Goal: Task Accomplishment & Management: Use online tool/utility

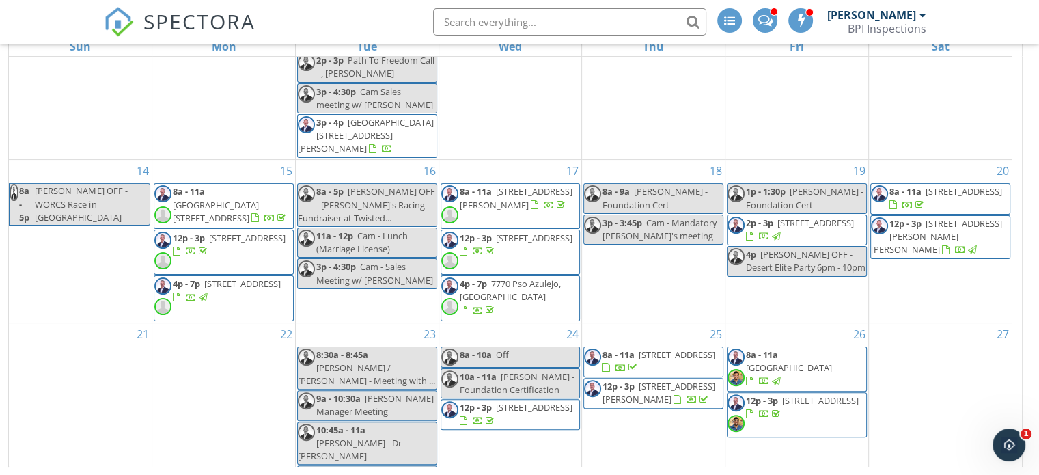
scroll to position [333, 0]
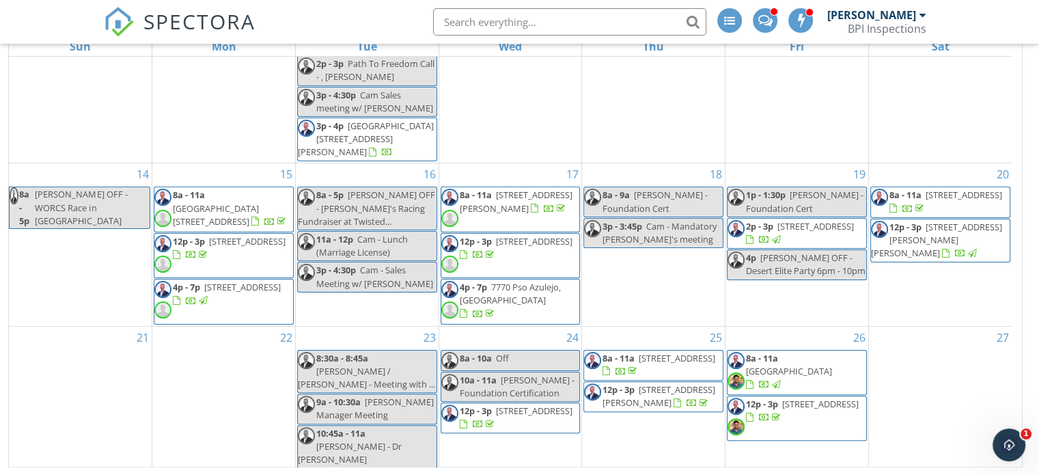
click at [770, 381] on div at bounding box center [764, 386] width 11 height 11
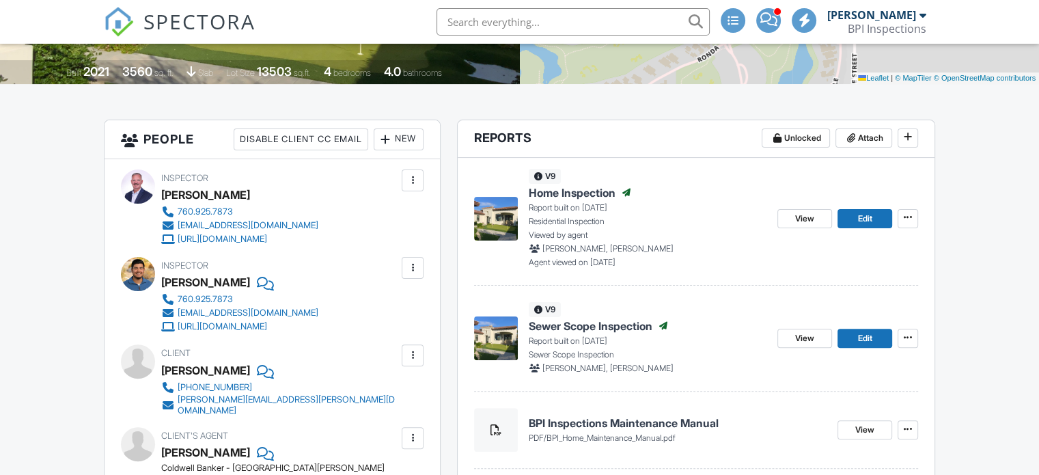
click at [503, 336] on img at bounding box center [496, 338] width 44 height 44
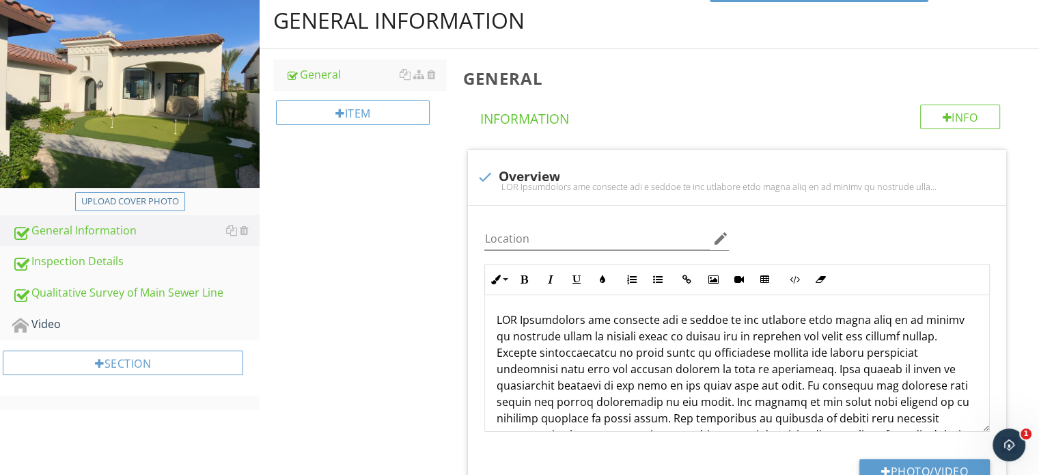
scroll to position [218, 0]
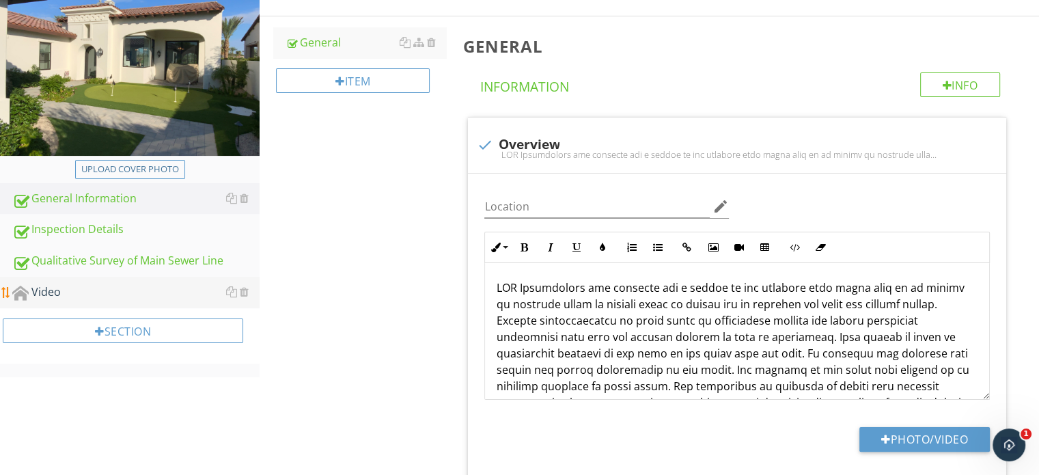
click at [68, 284] on div "Video" at bounding box center [135, 293] width 247 height 18
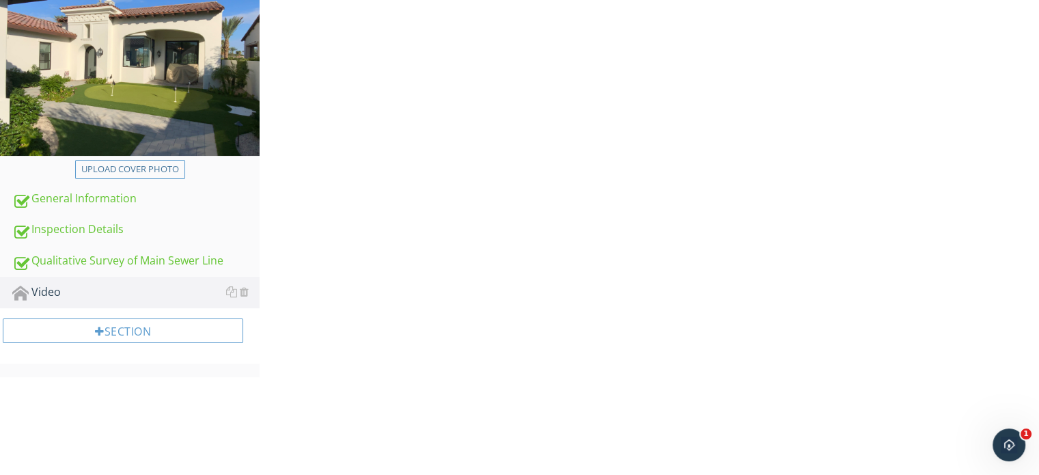
scroll to position [121, 0]
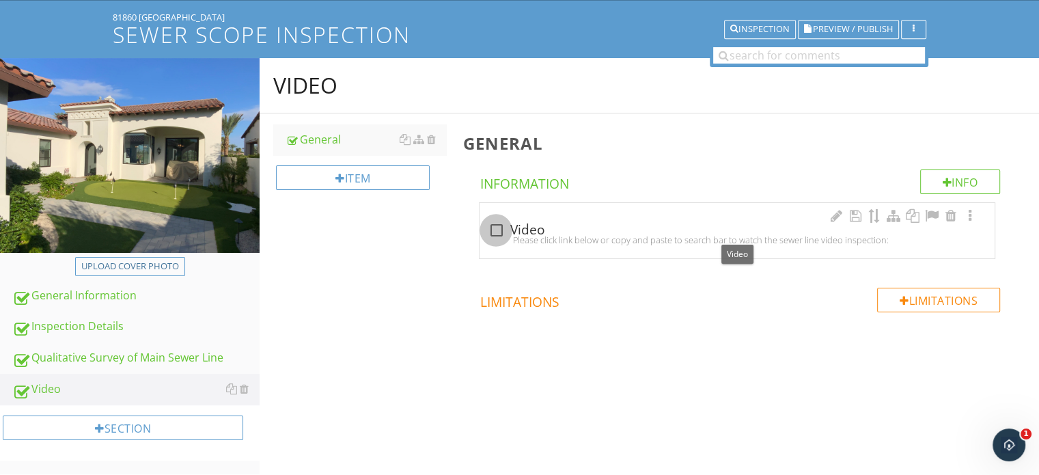
click at [497, 230] on div at bounding box center [496, 230] width 23 height 23
checkbox input "true"
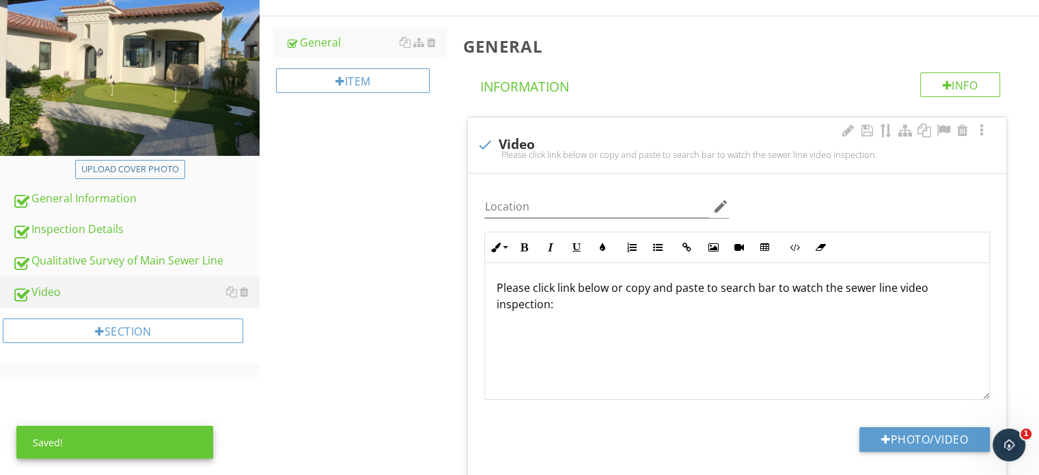
click at [500, 318] on p at bounding box center [737, 326] width 482 height 16
click at [499, 251] on button "Inline Style" at bounding box center [498, 247] width 26 height 26
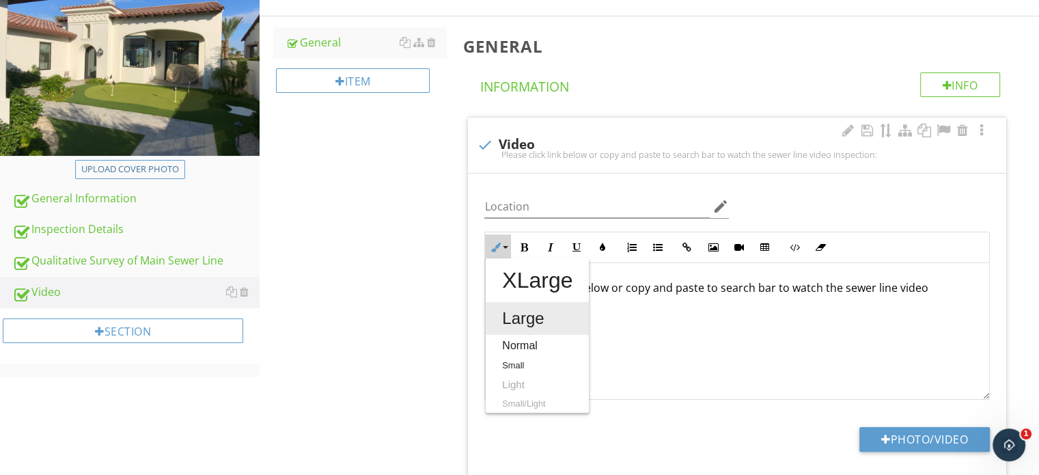
click at [506, 319] on link "Large" at bounding box center [537, 318] width 103 height 33
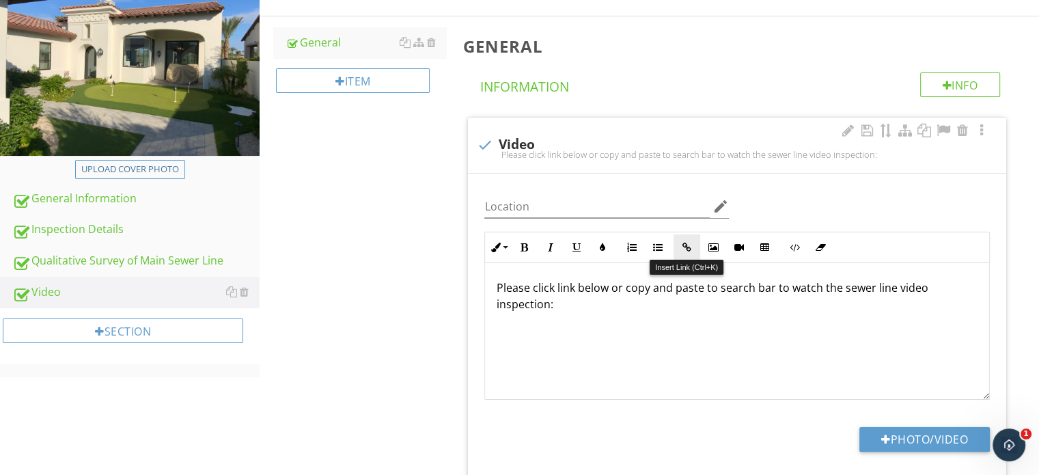
click at [689, 243] on icon "button" at bounding box center [687, 248] width 10 height 10
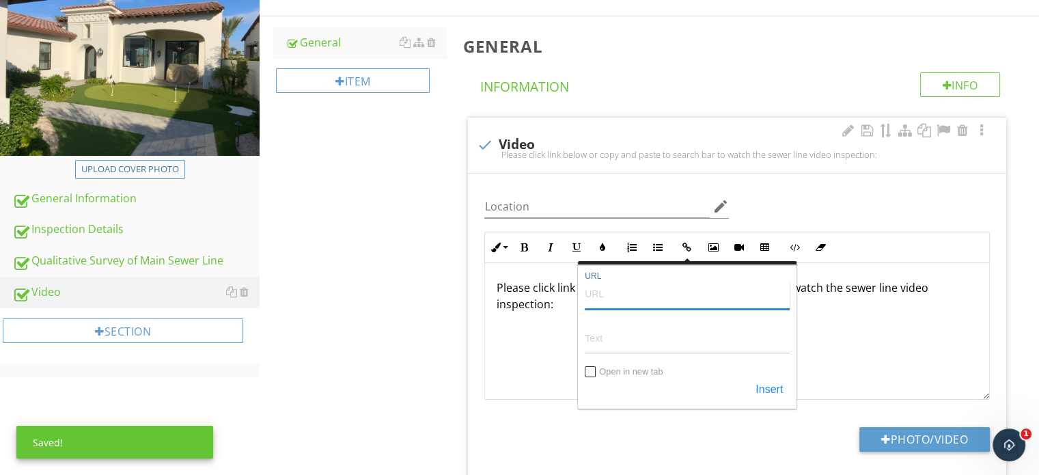
click at [629, 295] on input "URL" at bounding box center [687, 293] width 205 height 33
paste input "https://youtu.be/VnvPe4waSuA"
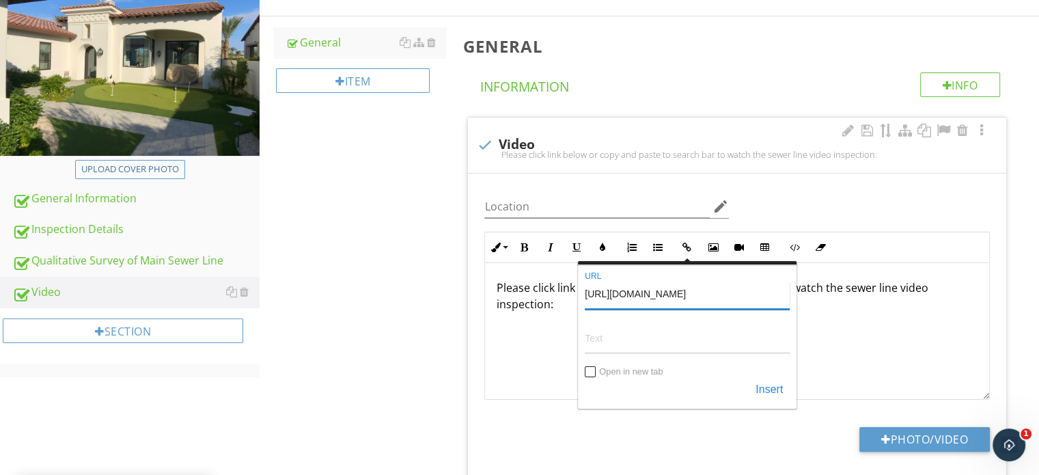
type input "https://youtu.be/VnvPe4waSuA"
click at [629, 333] on input "Text" at bounding box center [687, 337] width 205 height 33
type input "View video here"
click at [589, 368] on input "Open in new tab" at bounding box center [591, 373] width 11 height 11
checkbox input "true"
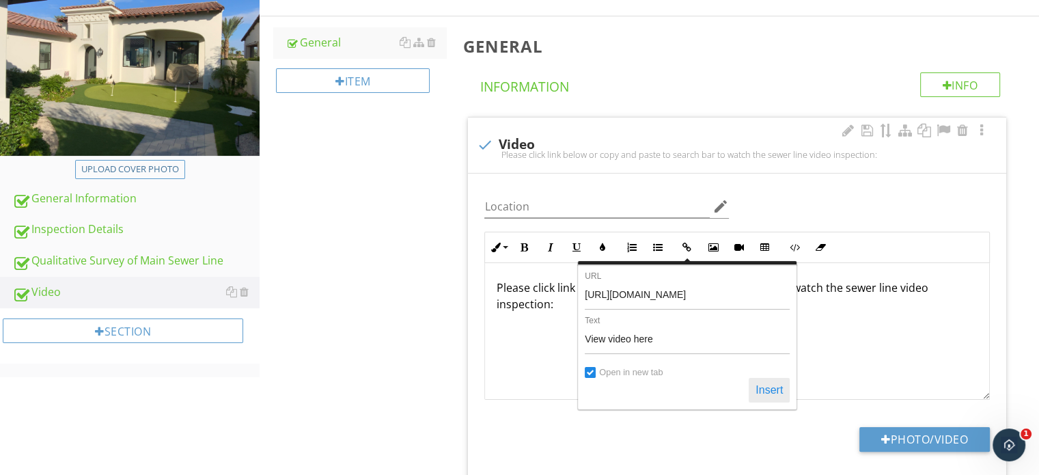
click at [763, 385] on button "Insert" at bounding box center [769, 390] width 41 height 25
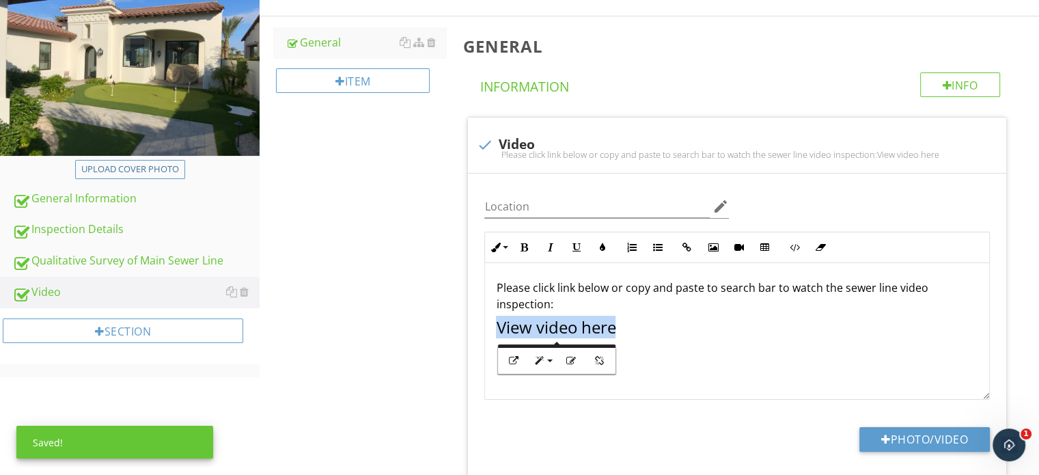
scroll to position [0, 0]
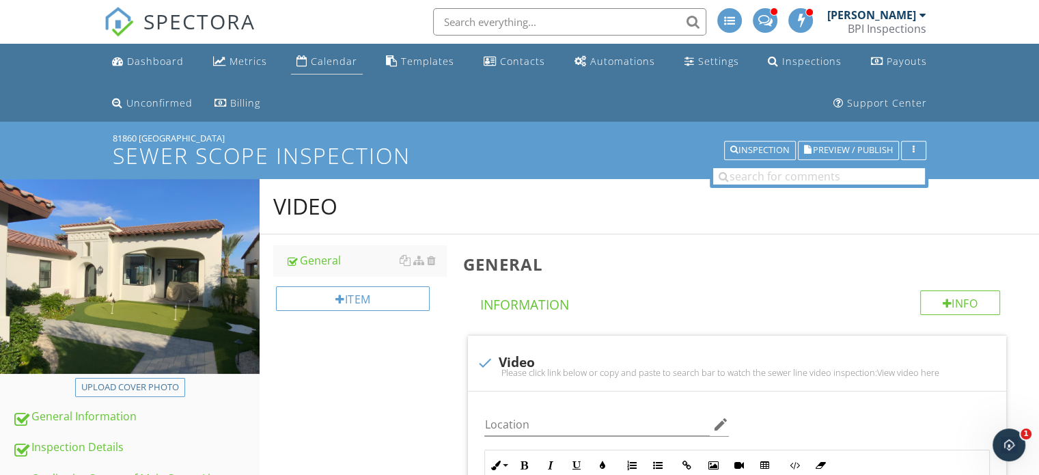
click at [341, 61] on div "Calendar" at bounding box center [334, 61] width 46 height 13
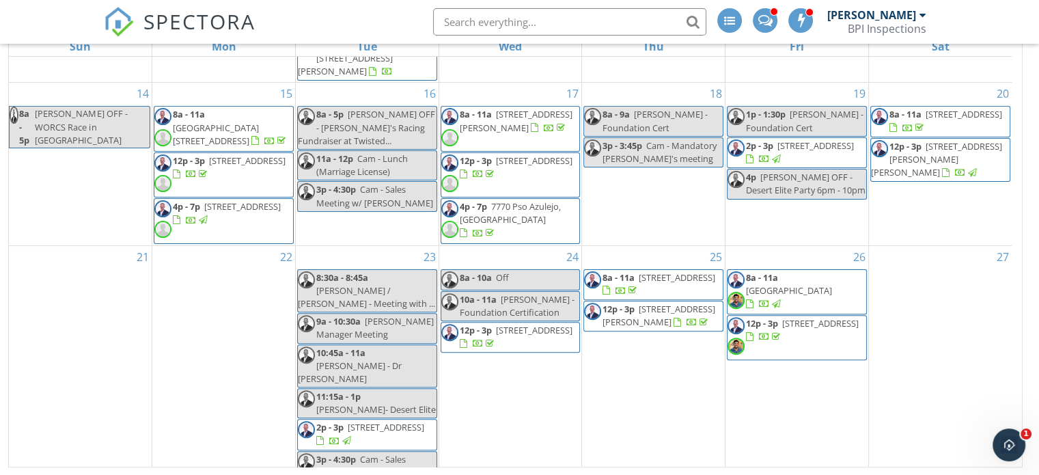
scroll to position [410, 0]
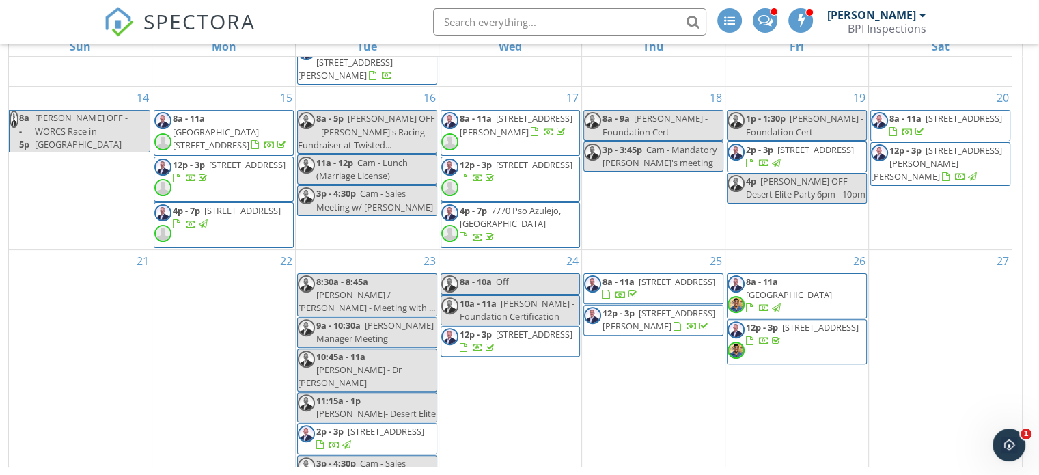
click at [823, 321] on span "64144 Appalachian St, Desert Hot Springs 92240" at bounding box center [820, 327] width 77 height 12
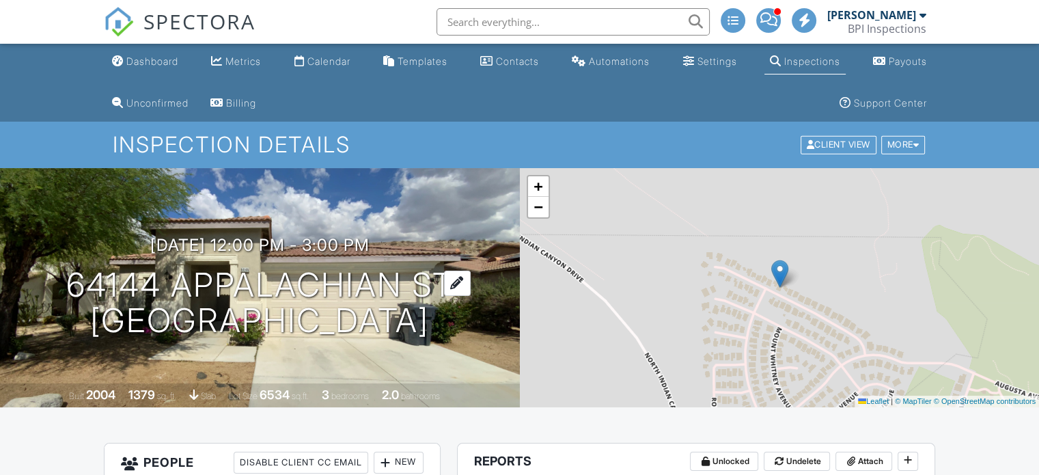
click at [178, 267] on h1 "64144 Appalachian St Desert Hot Springs, CA 92240" at bounding box center [259, 303] width 387 height 72
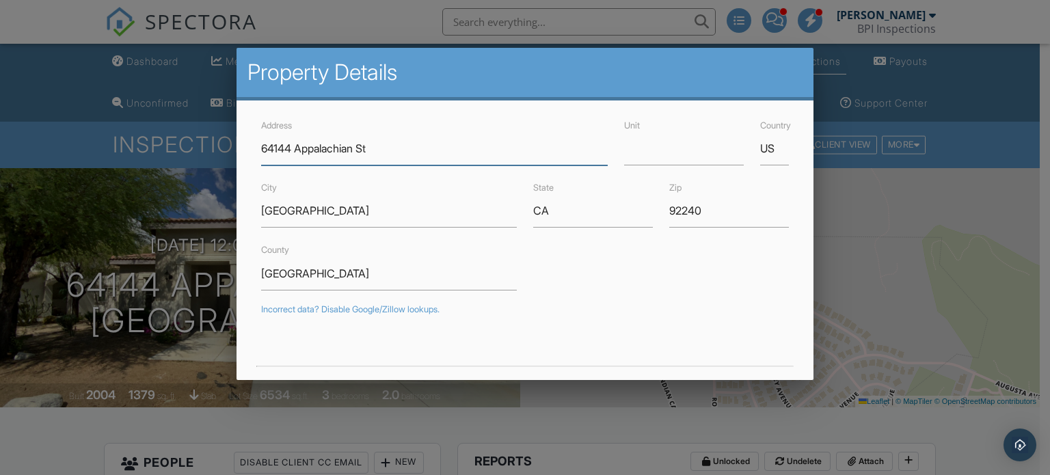
click at [400, 152] on input "64144 Appalachian St" at bounding box center [434, 148] width 346 height 33
drag, startPoint x: 297, startPoint y: 150, endPoint x: 425, endPoint y: 141, distance: 128.7
click at [425, 141] on input "64144 Appalachian St" at bounding box center [434, 148] width 346 height 33
click at [892, 221] on div at bounding box center [525, 229] width 1050 height 594
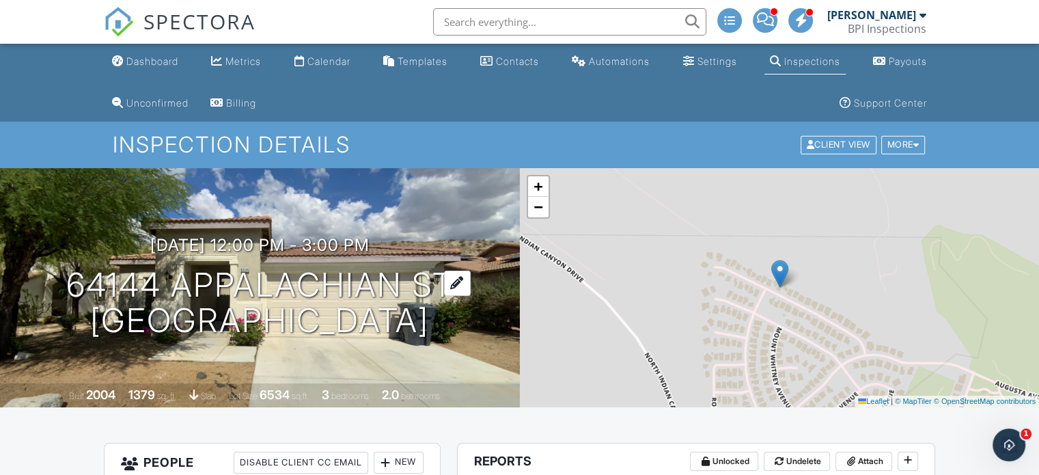
click at [232, 269] on h1 "64144 Appalachian St Desert Hot Springs, CA 92240" at bounding box center [259, 303] width 387 height 72
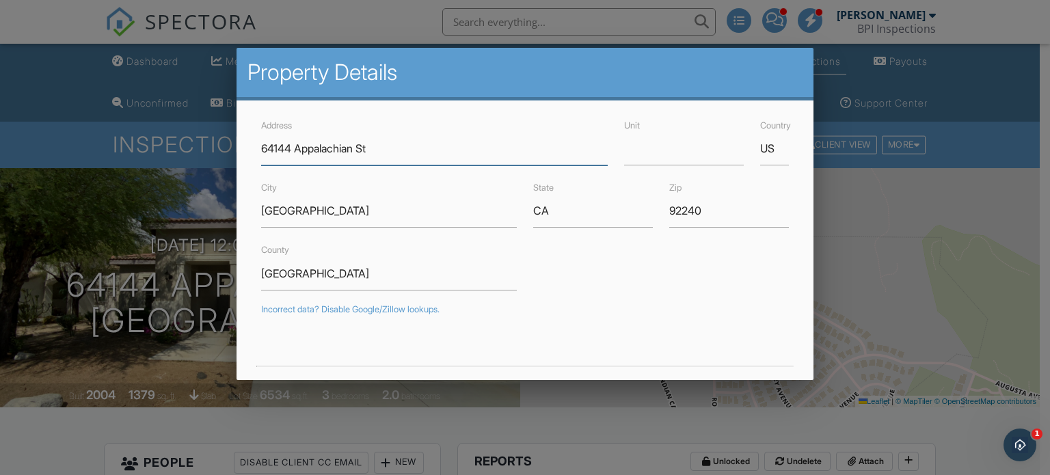
click at [417, 146] on input "64144 Appalachian St" at bounding box center [434, 148] width 346 height 33
drag, startPoint x: 297, startPoint y: 148, endPoint x: 377, endPoint y: 146, distance: 79.3
click at [377, 146] on input "64144 Appalachian St" at bounding box center [434, 148] width 346 height 33
click at [50, 74] on div at bounding box center [525, 229] width 1050 height 594
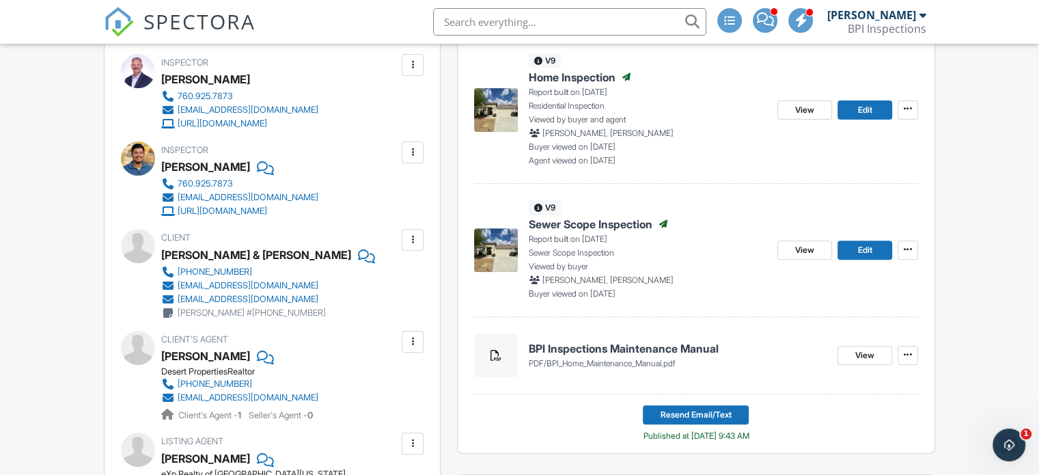
scroll to position [461, 0]
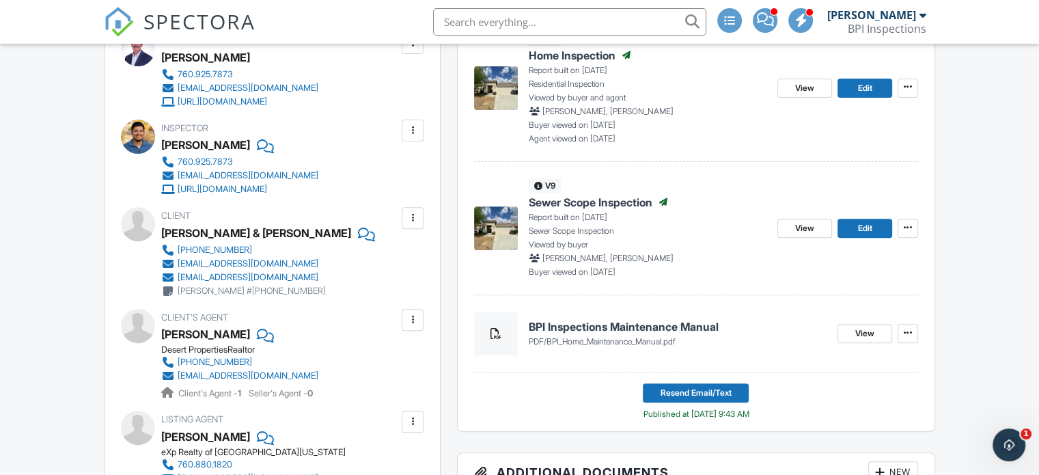
click at [501, 226] on img at bounding box center [496, 228] width 44 height 44
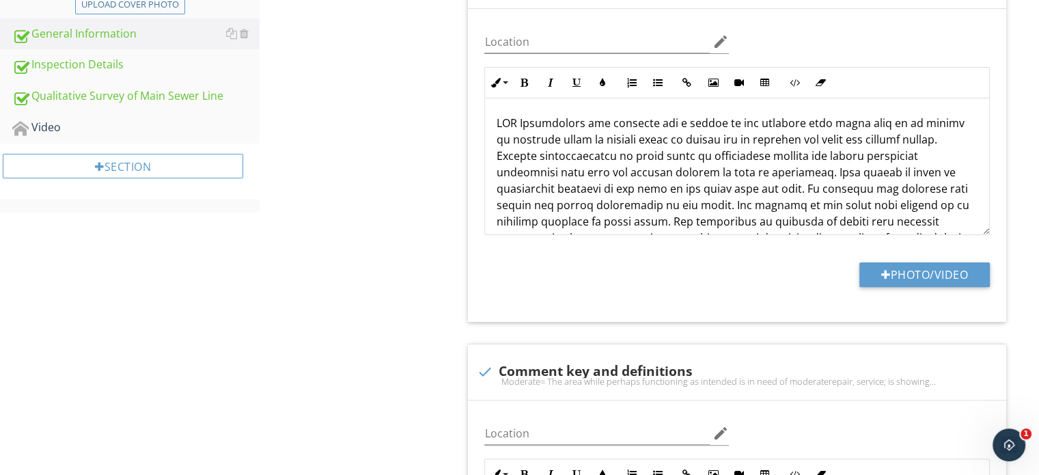
scroll to position [403, 0]
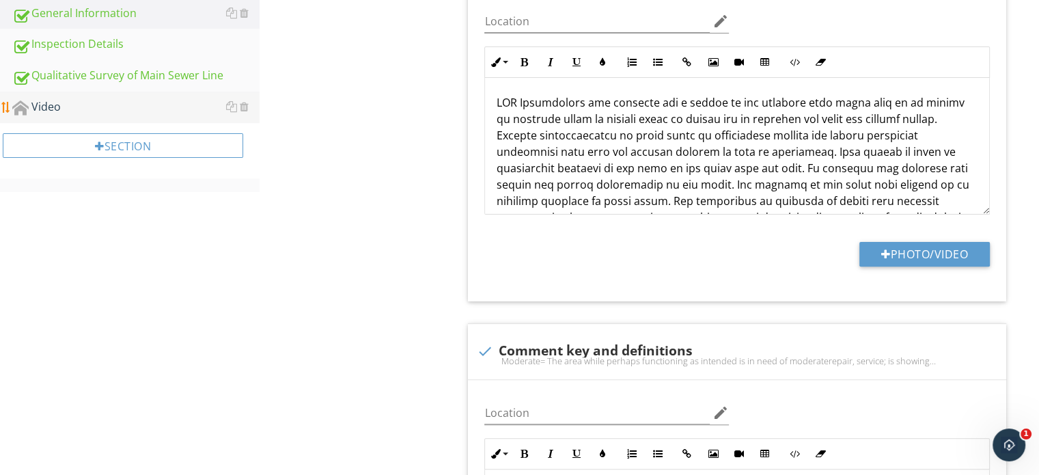
click at [124, 113] on div "Video" at bounding box center [135, 107] width 247 height 18
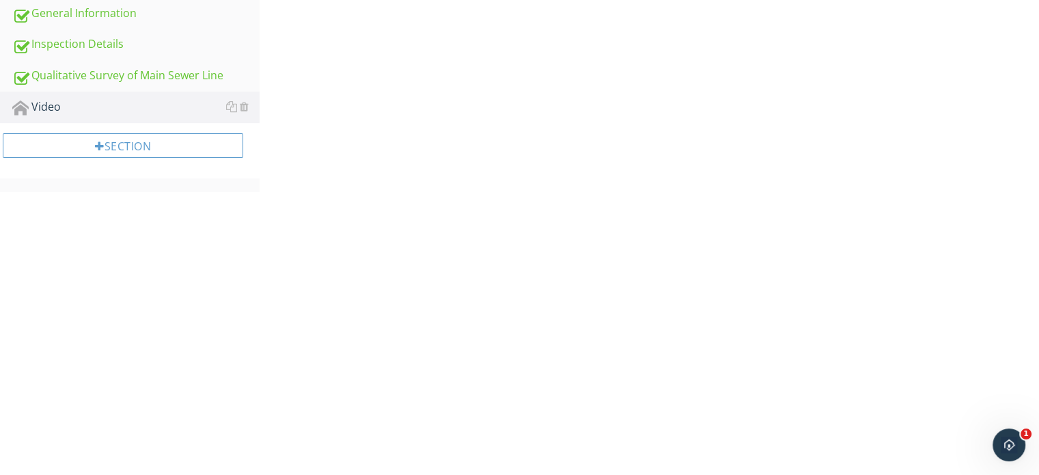
scroll to position [121, 0]
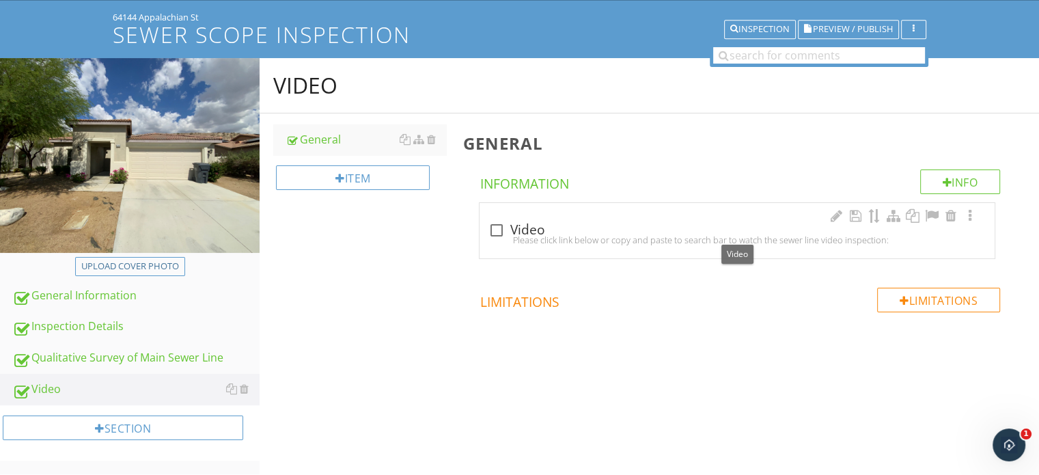
click at [495, 230] on div at bounding box center [496, 230] width 23 height 23
checkbox input "true"
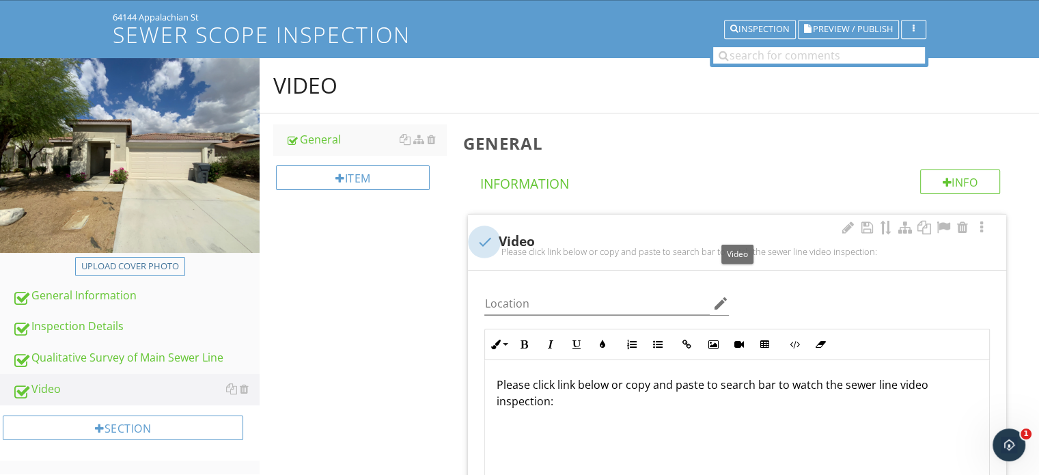
scroll to position [304, 0]
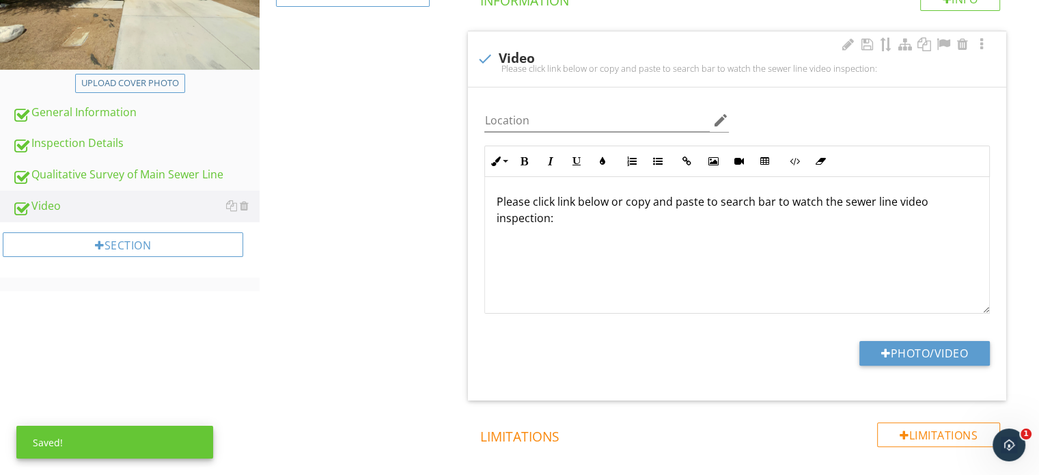
click at [496, 232] on p at bounding box center [737, 240] width 482 height 16
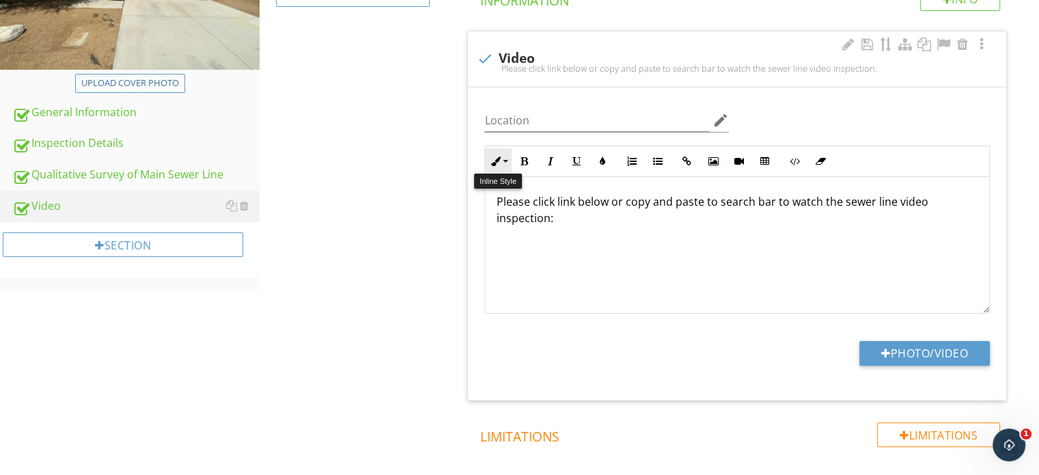
click at [498, 154] on button "Inline Style" at bounding box center [498, 161] width 26 height 26
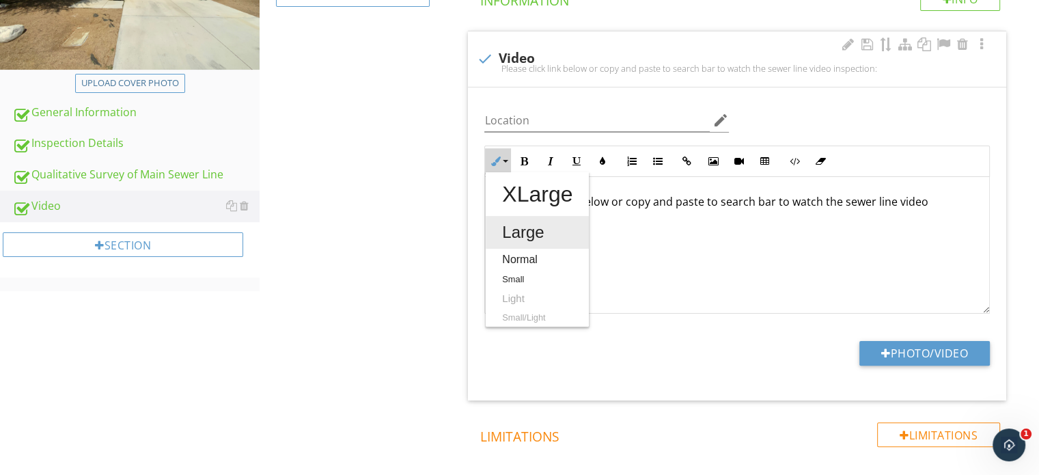
click at [503, 237] on link "Large" at bounding box center [537, 232] width 103 height 33
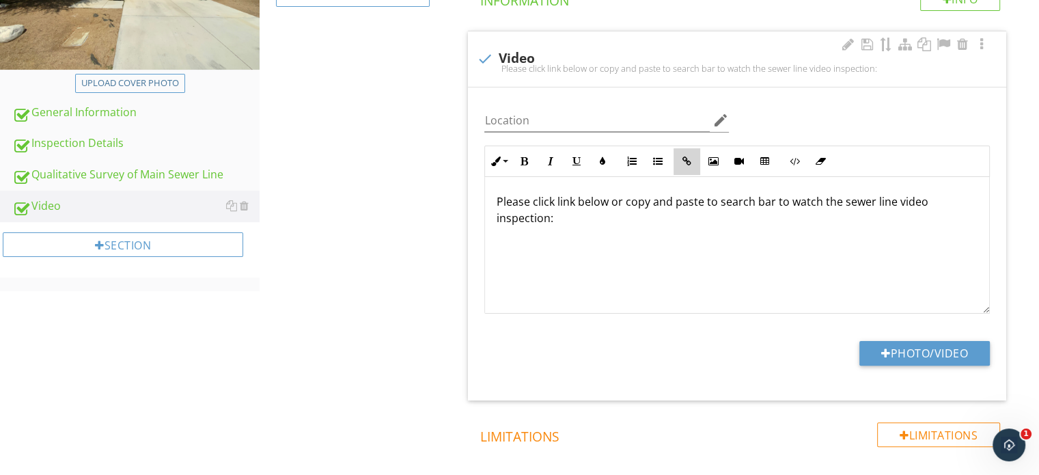
click at [687, 159] on icon "button" at bounding box center [687, 161] width 10 height 10
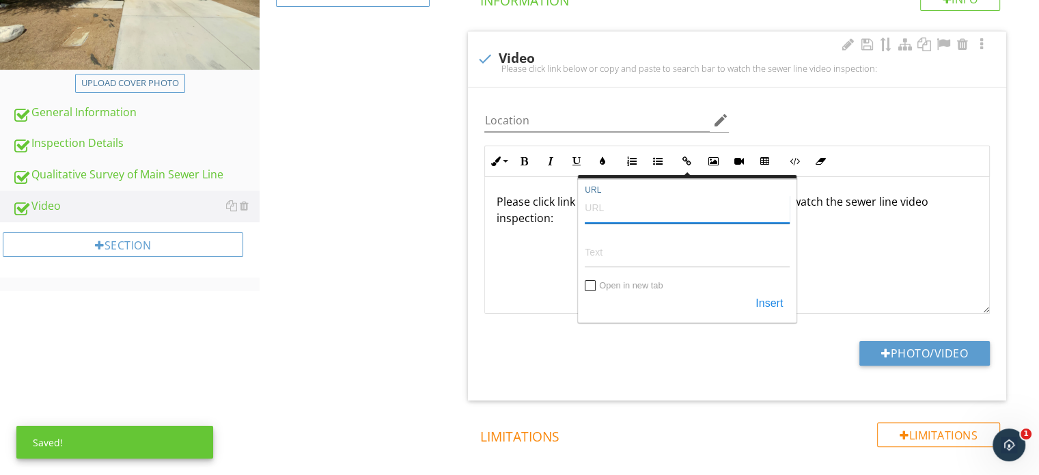
click at [608, 213] on input "URL" at bounding box center [687, 207] width 205 height 33
paste input "[URL][DOMAIN_NAME]"
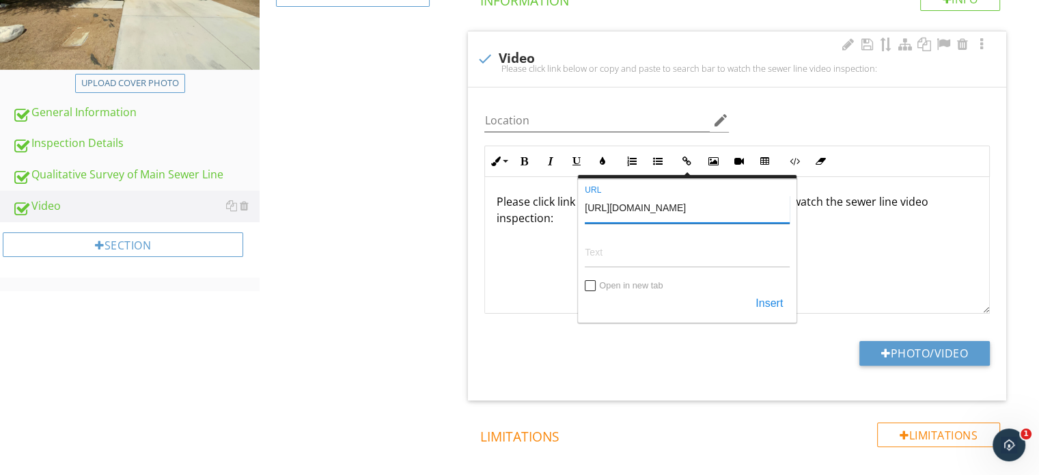
type input "[URL][DOMAIN_NAME]"
click at [630, 249] on input "Text" at bounding box center [687, 251] width 205 height 33
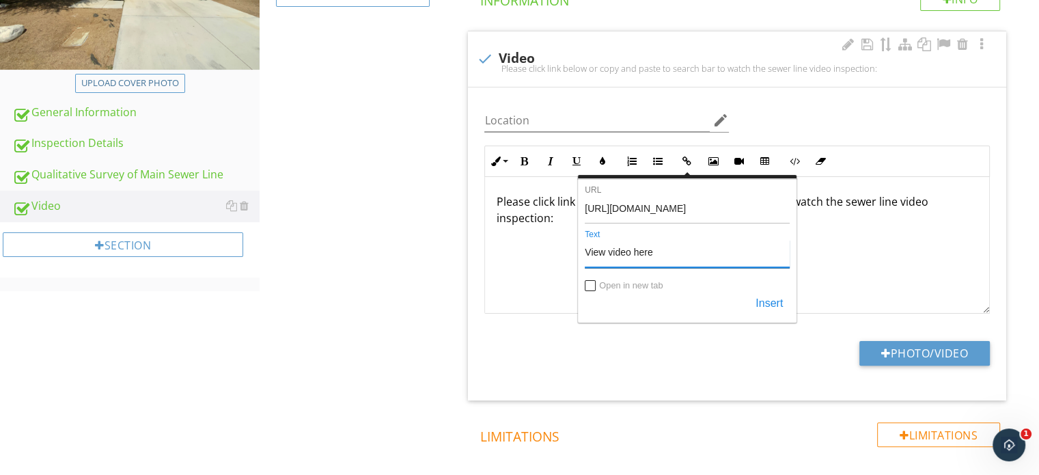
type input "View video here"
click at [591, 282] on input "Open in new tab" at bounding box center [591, 287] width 11 height 11
checkbox input "true"
click at [767, 298] on button "Insert" at bounding box center [769, 304] width 41 height 25
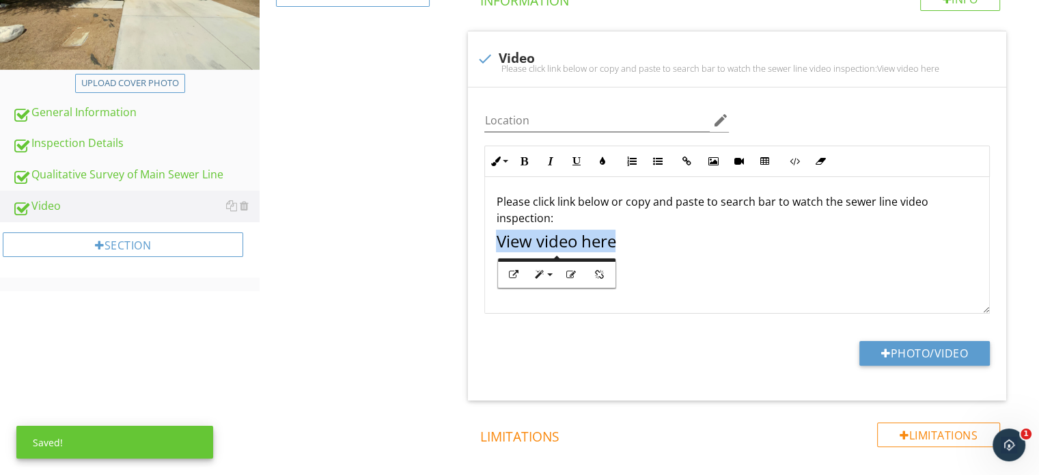
scroll to position [0, 0]
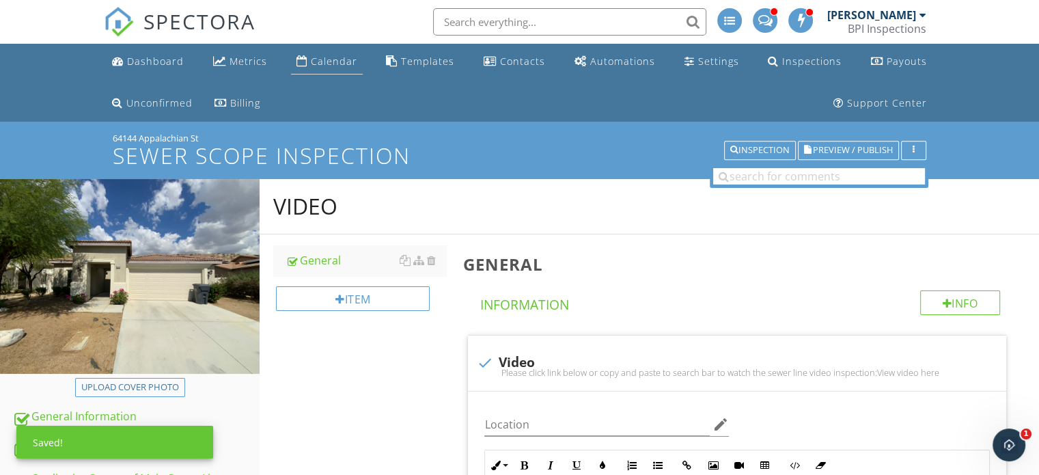
click at [312, 60] on div "Calendar" at bounding box center [334, 61] width 46 height 13
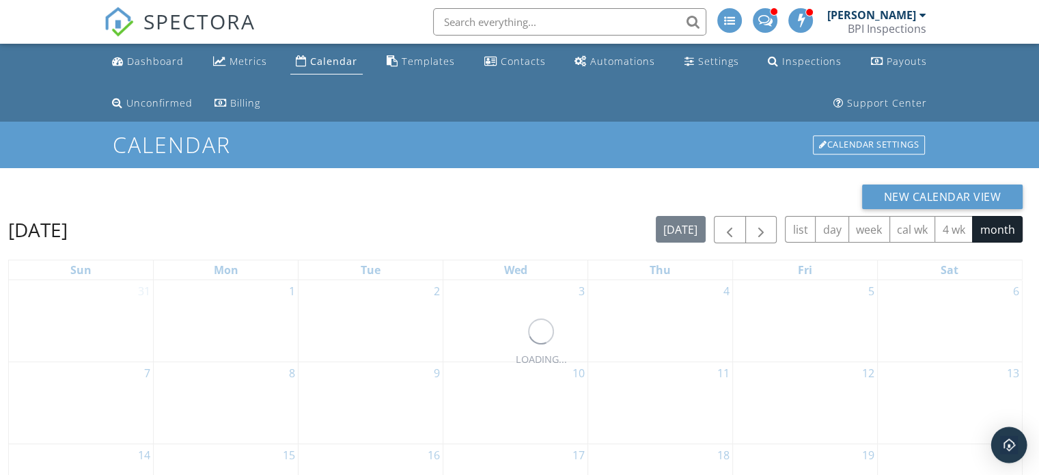
click at [1009, 439] on img "Open Intercom Messenger" at bounding box center [1009, 445] width 18 height 18
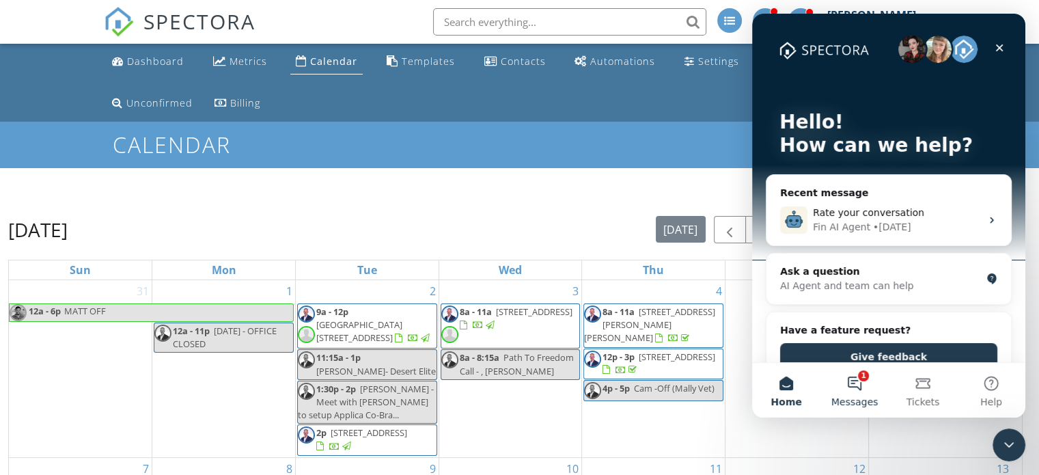
click at [859, 379] on button "1 Messages" at bounding box center [855, 390] width 68 height 55
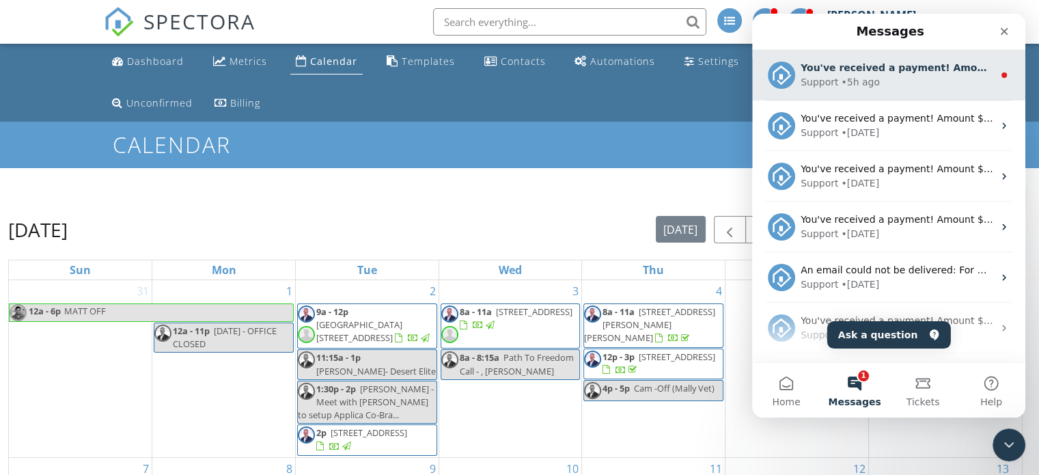
click at [912, 89] on div "Support • 5h ago" at bounding box center [897, 82] width 193 height 14
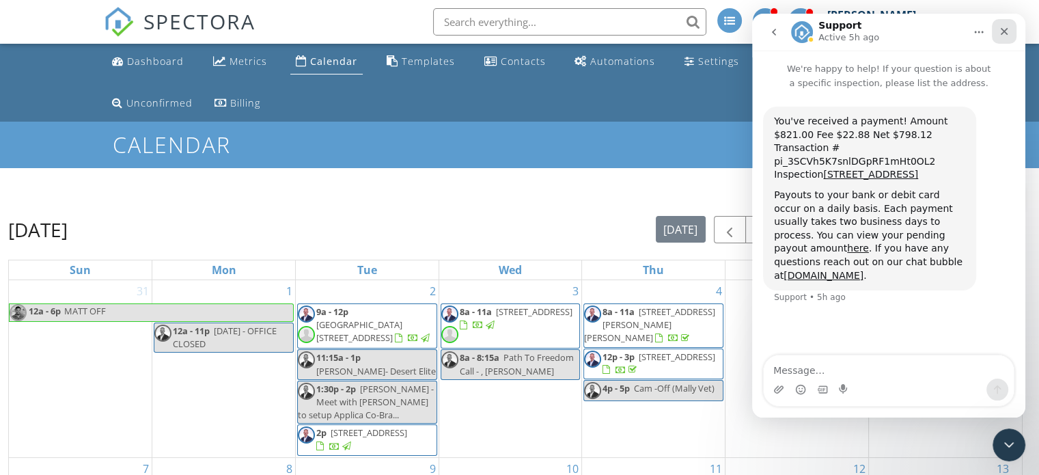
click at [1011, 33] on div "Close" at bounding box center [1004, 31] width 25 height 25
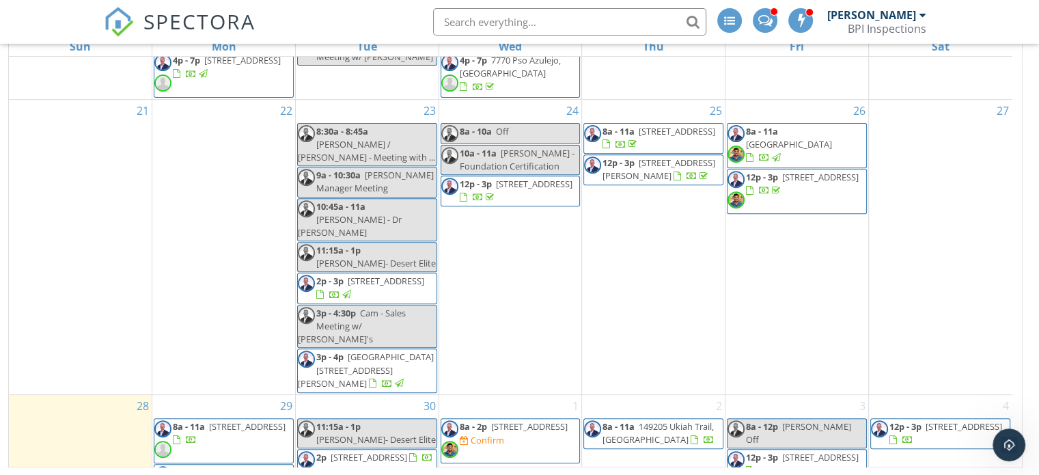
scroll to position [571, 0]
